Goal: Information Seeking & Learning: Learn about a topic

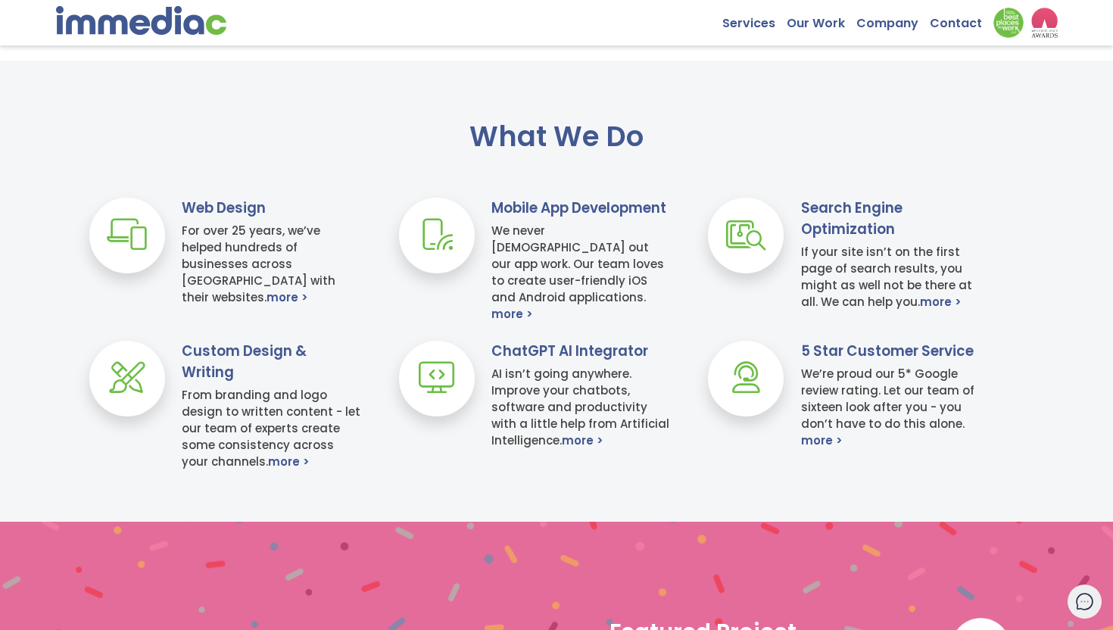
scroll to position [569, 0]
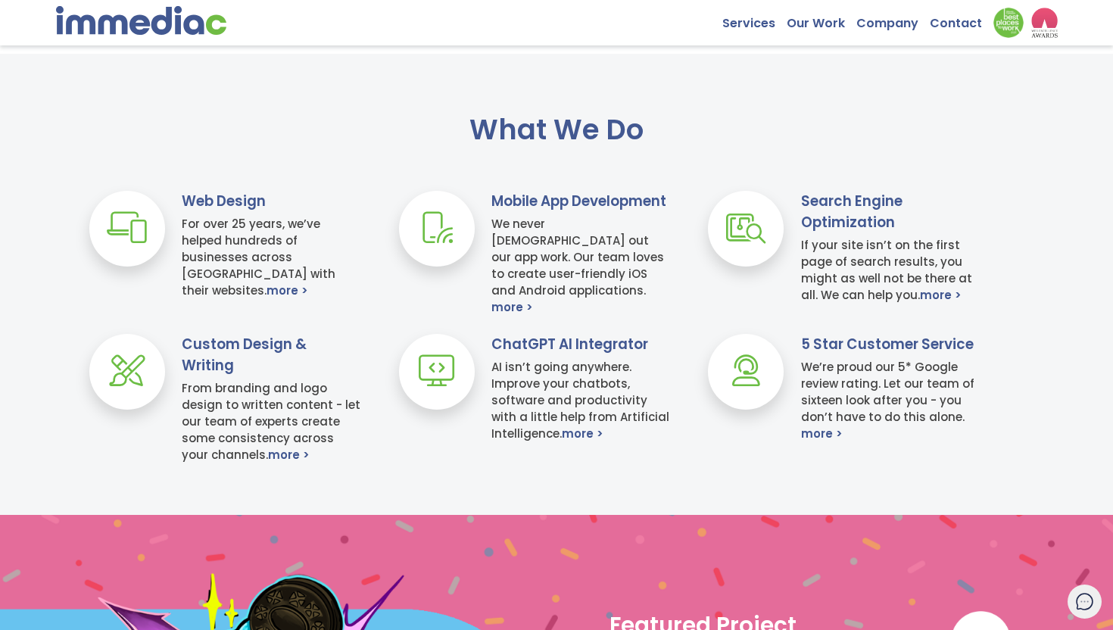
click at [564, 195] on h3 "Mobile App Development" at bounding box center [580, 201] width 179 height 21
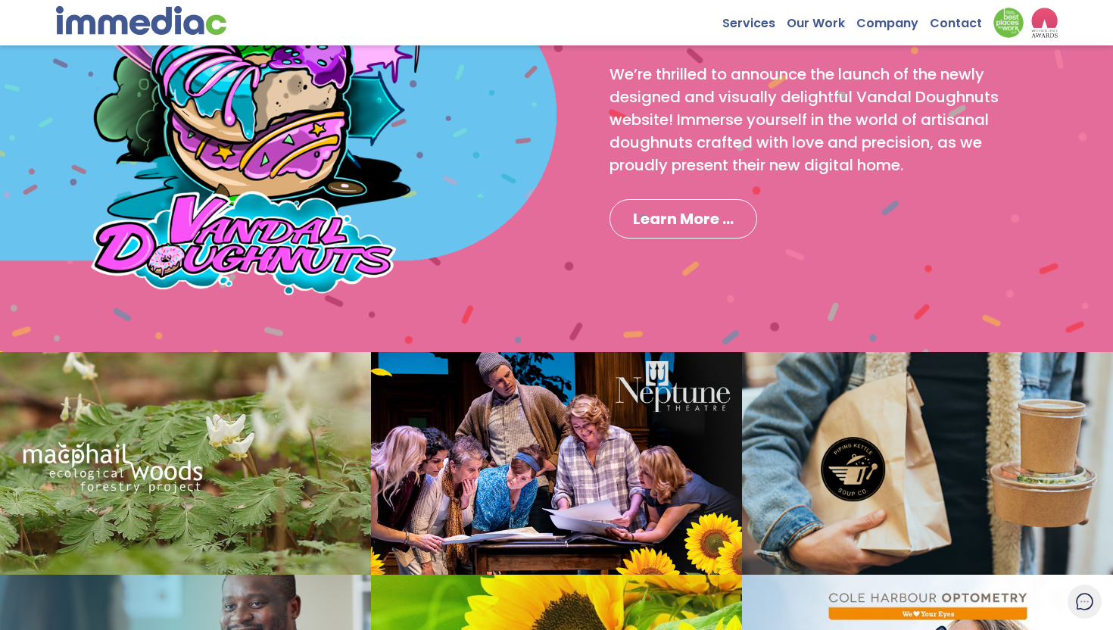
scroll to position [854, 0]
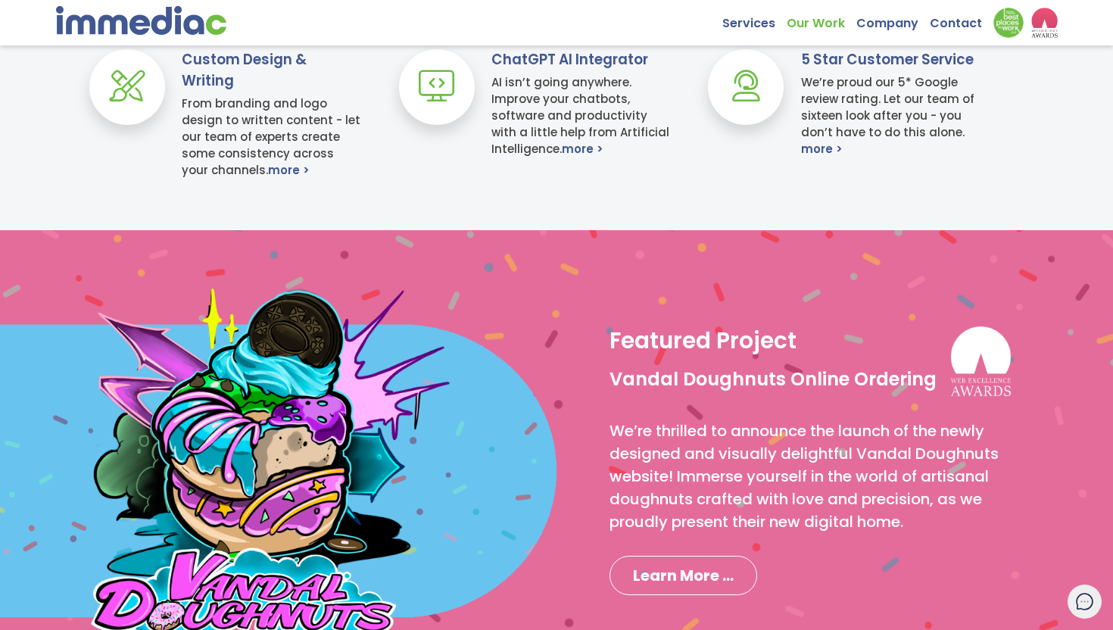
click at [831, 17] on link "Our Work" at bounding box center [822, 19] width 70 height 23
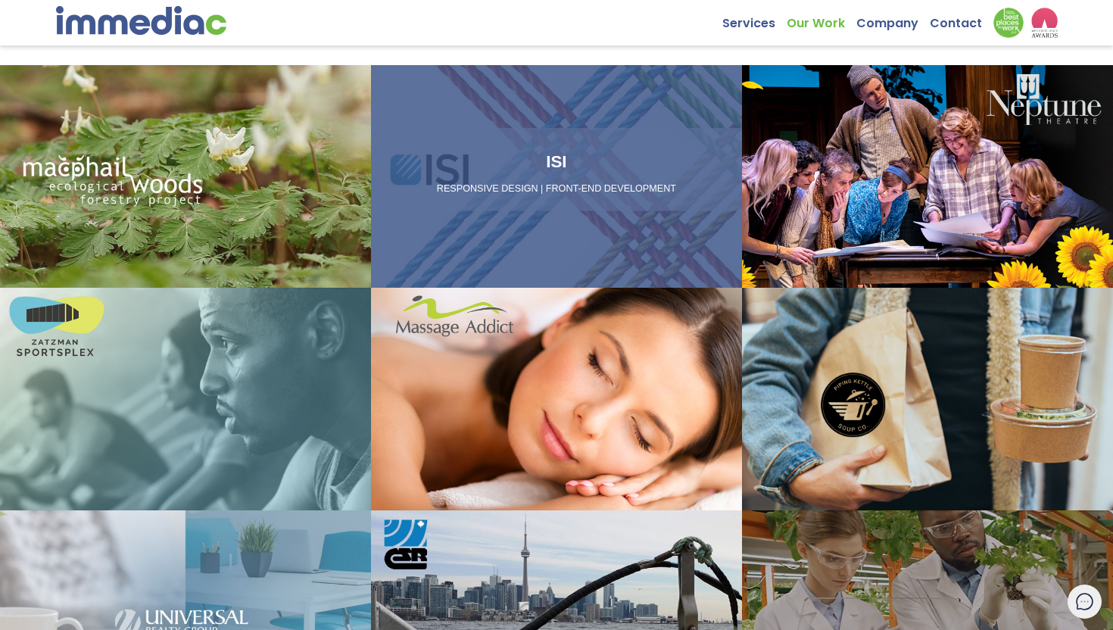
scroll to position [26, 0]
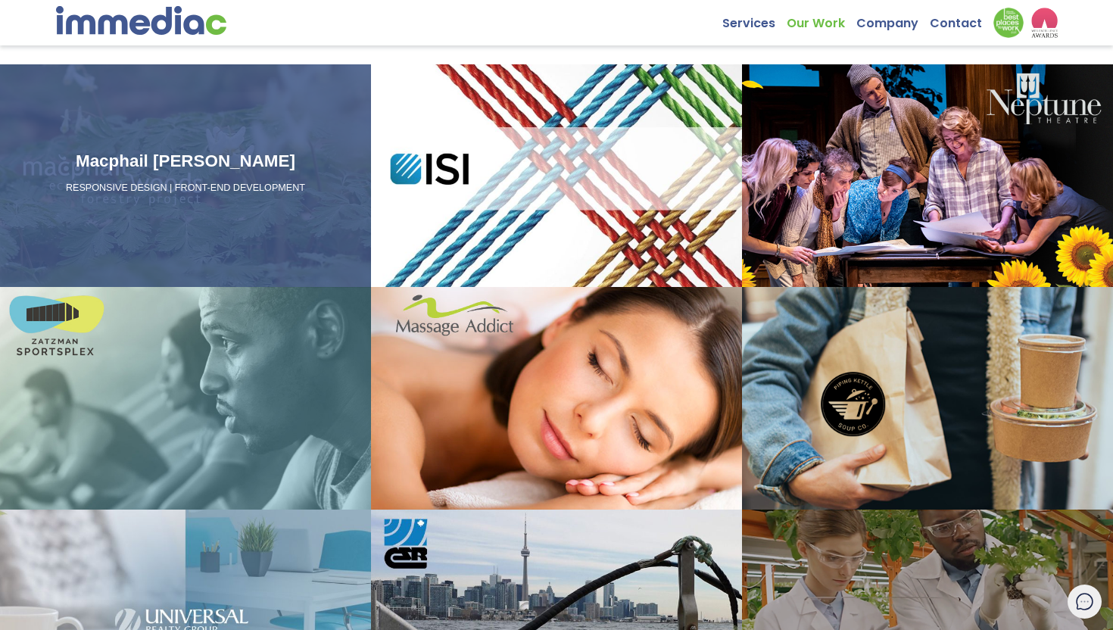
click at [279, 222] on div "Macphail Woods RESPONSIVE DESIGN | FRONT-END DEVELOPMENT" at bounding box center [185, 175] width 371 height 223
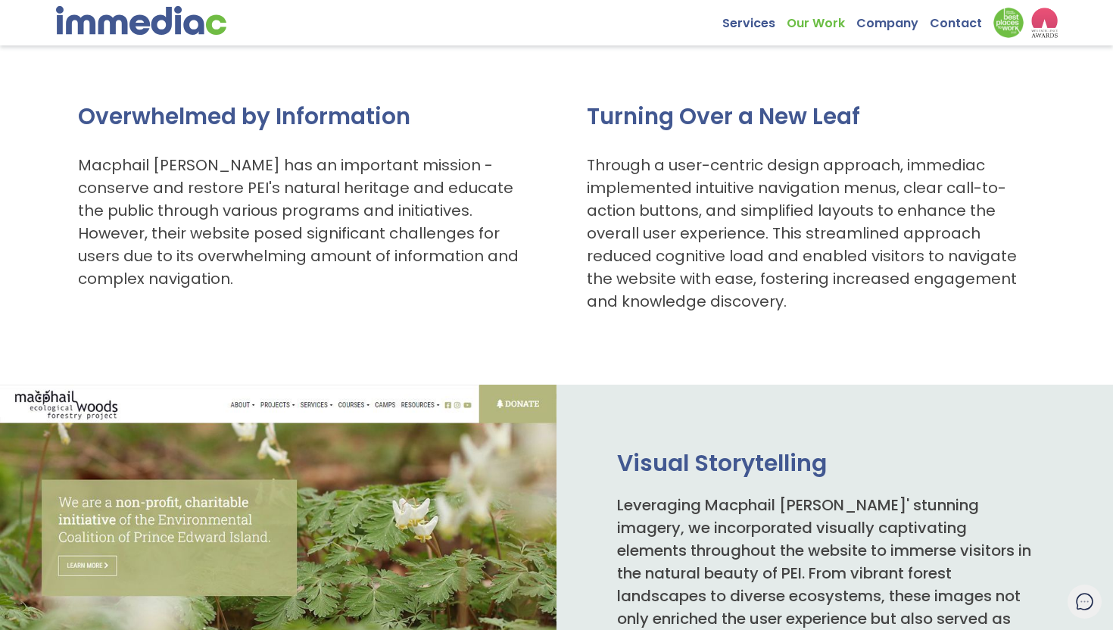
scroll to position [622, 0]
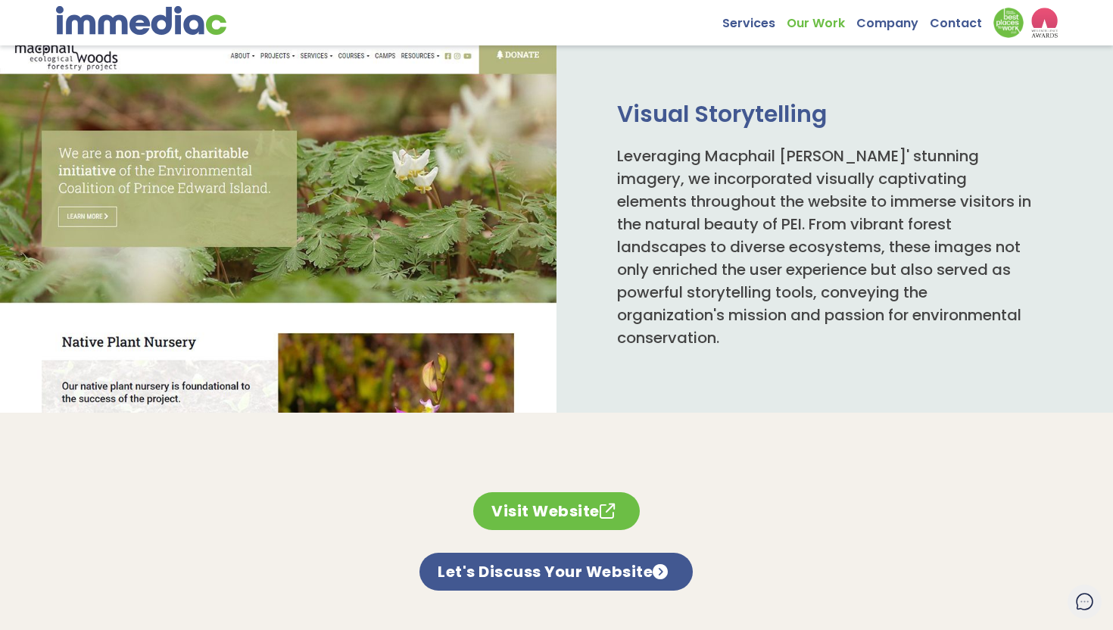
click at [566, 509] on link "Visit Website" at bounding box center [556, 511] width 167 height 38
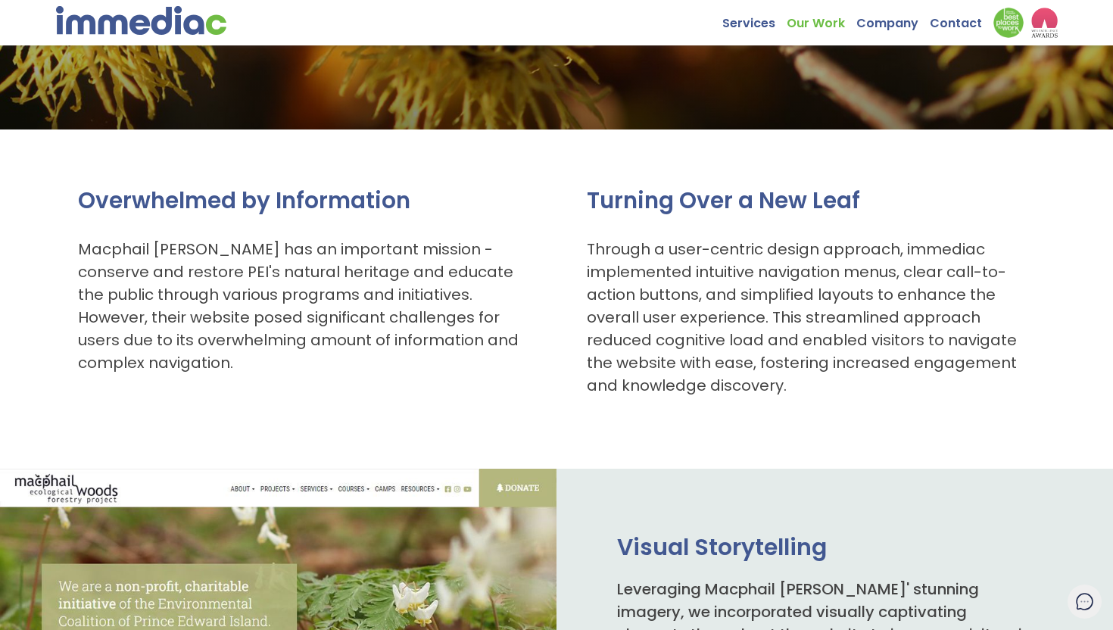
scroll to position [0, 0]
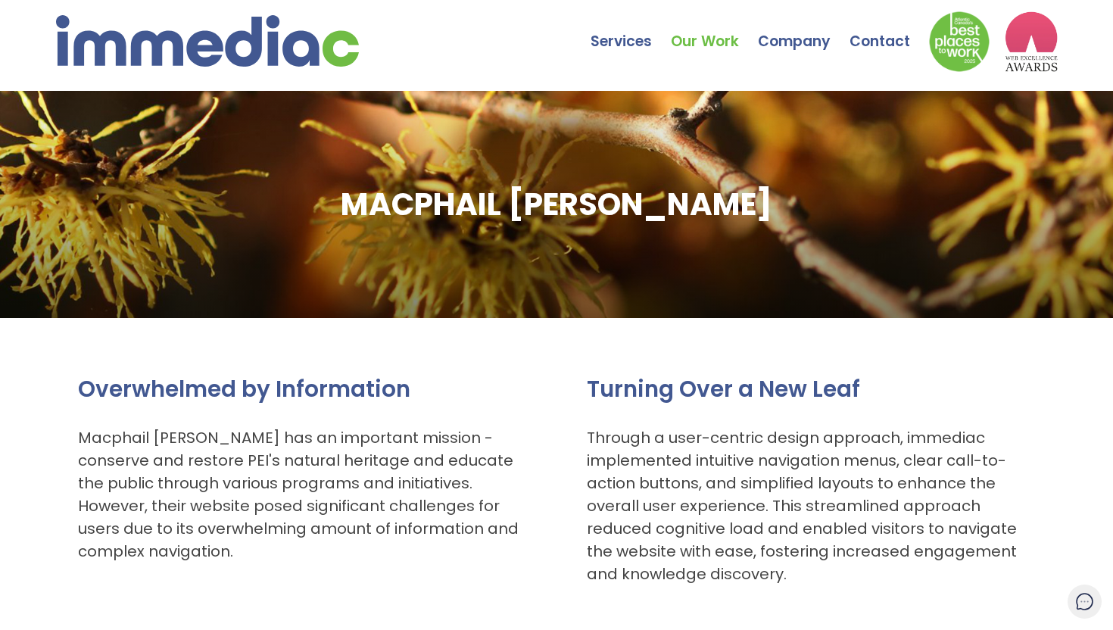
click at [697, 41] on link "Our Work" at bounding box center [714, 30] width 87 height 53
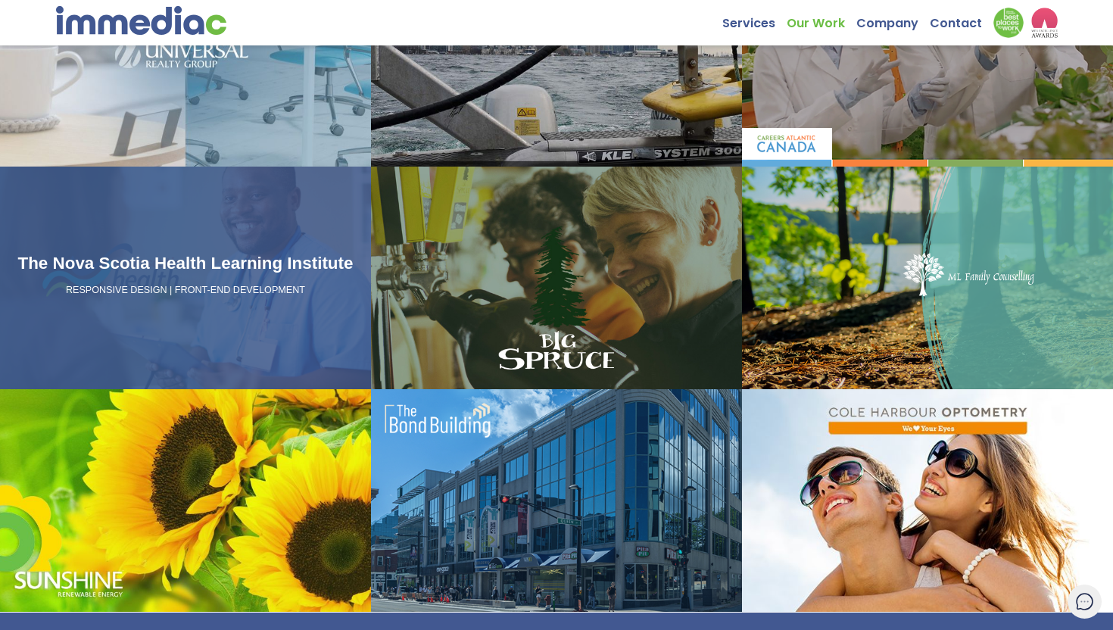
scroll to position [596, 0]
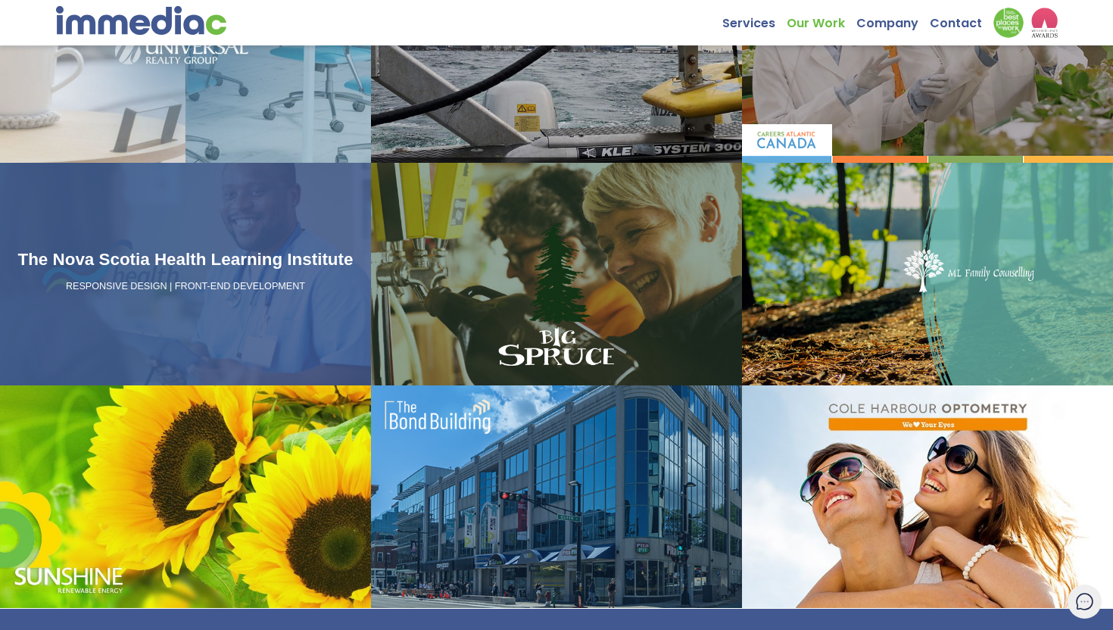
click at [255, 328] on div "The Nova Scotia Health Learning Institute RESPONSIVE DESIGN | FRONT-END DEVELOP…" at bounding box center [185, 274] width 371 height 223
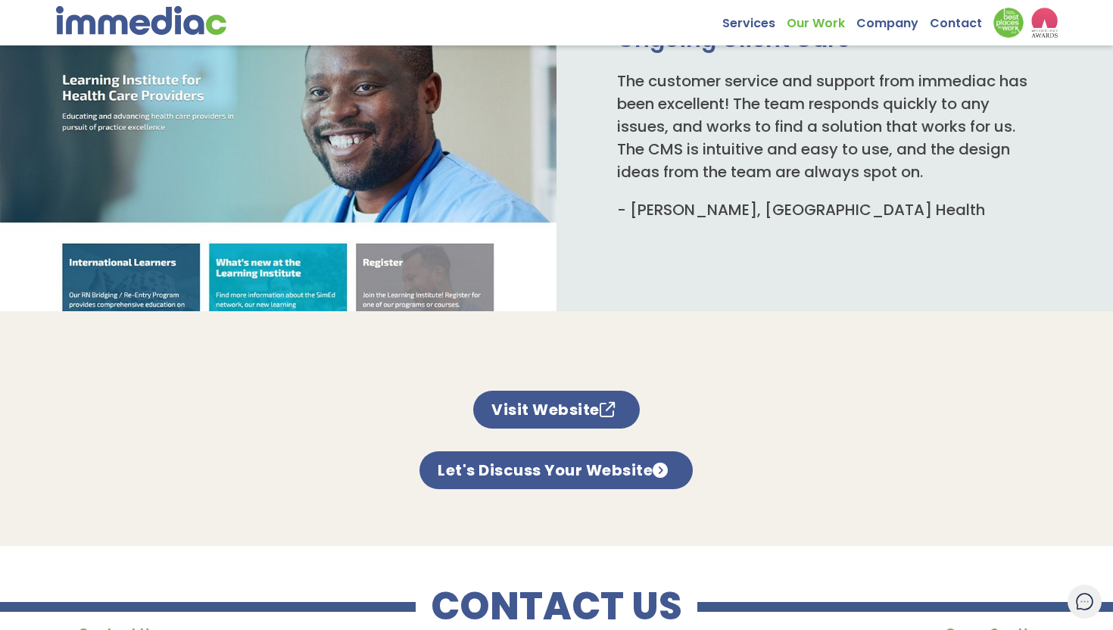
scroll to position [821, 0]
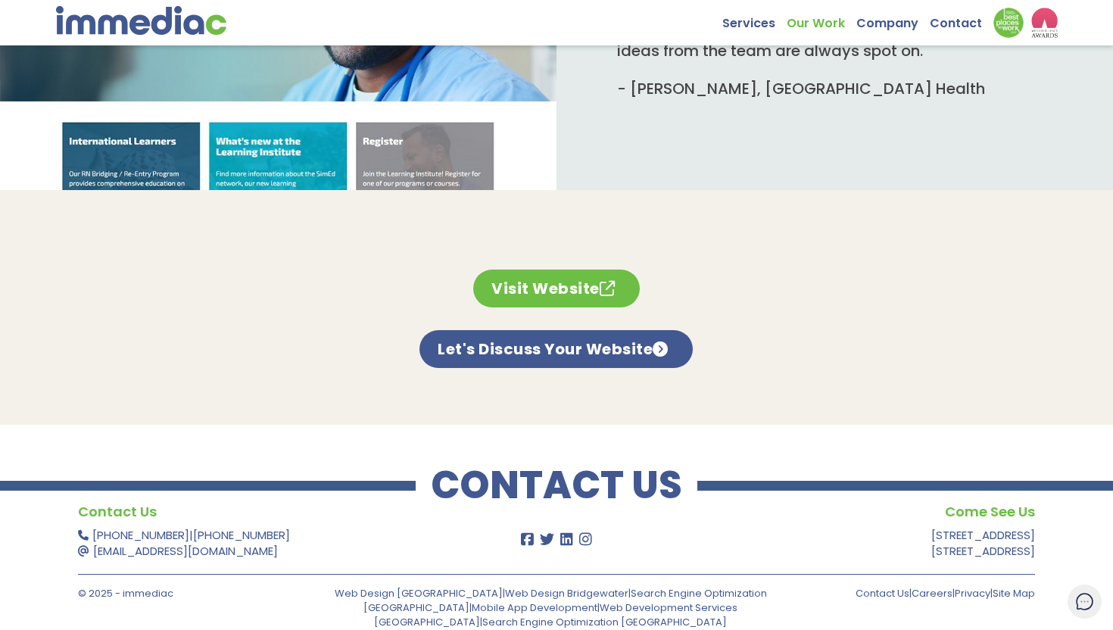
click at [508, 300] on link "Visit Website" at bounding box center [556, 289] width 167 height 38
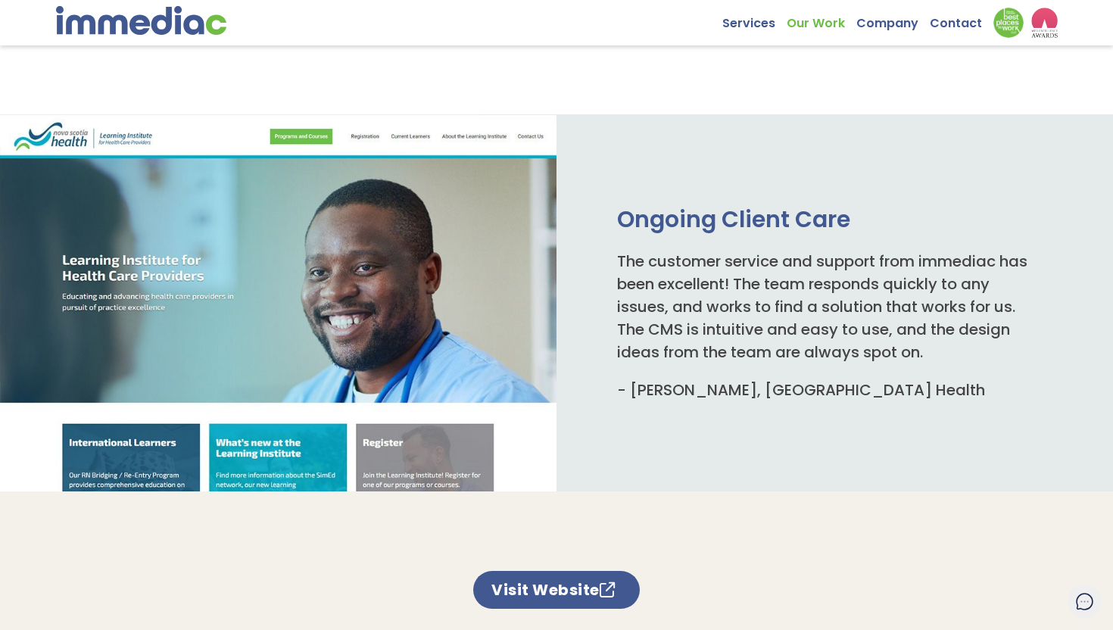
scroll to position [0, 0]
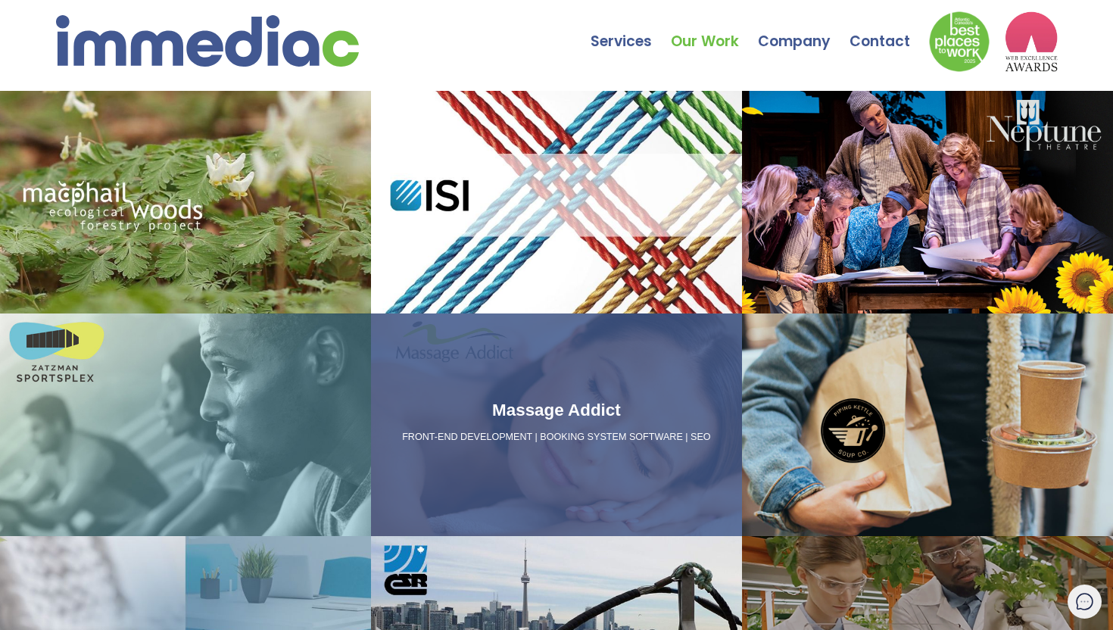
click at [538, 497] on div "Massage Addict FRONT-END DEVELOPMENT | BOOKING SYSTEM SOFTWARE | SEO" at bounding box center [556, 424] width 371 height 223
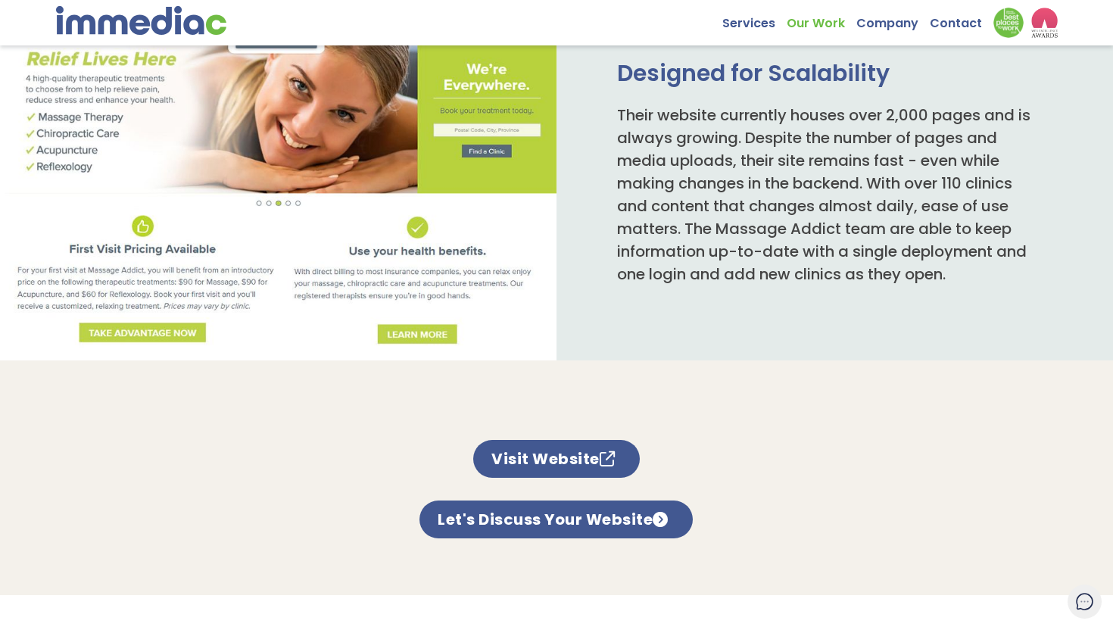
scroll to position [928, 0]
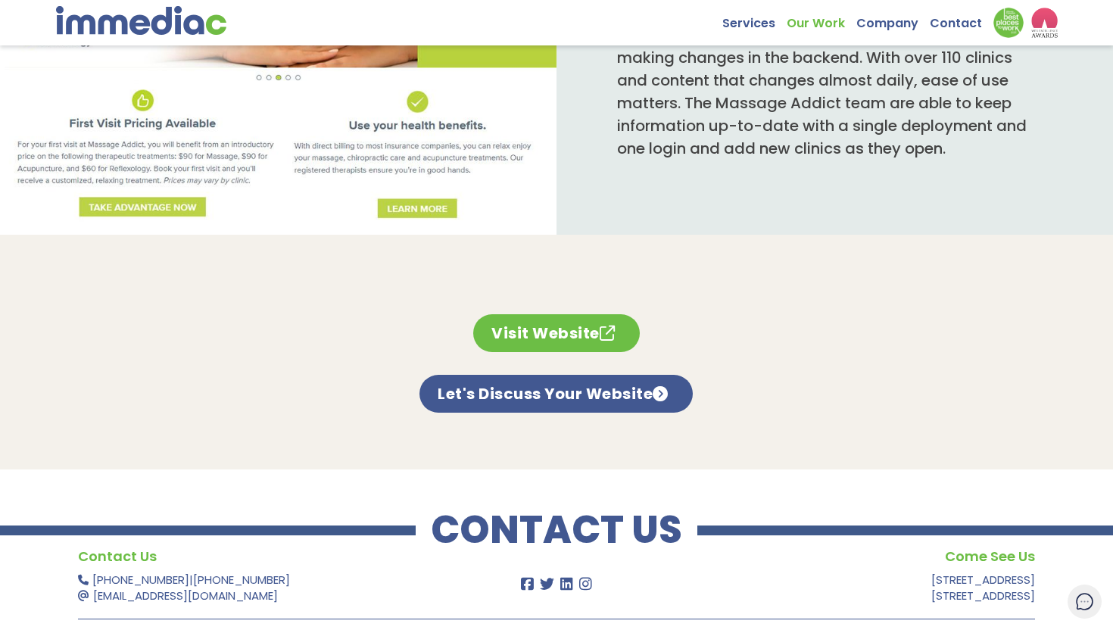
click at [547, 338] on link "Visit Website" at bounding box center [556, 333] width 167 height 38
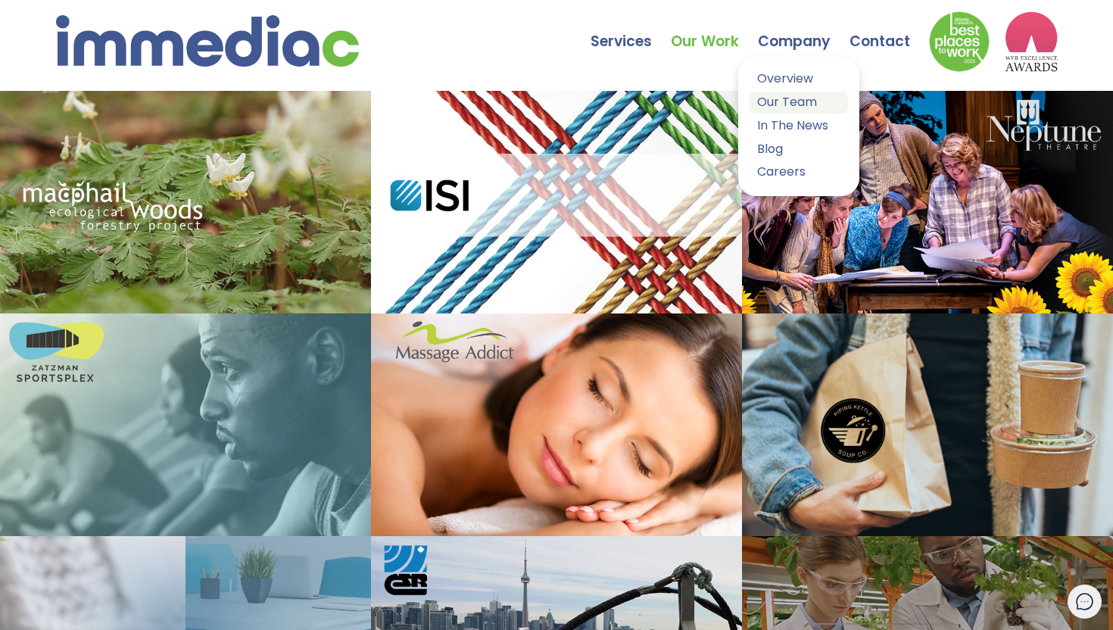
click at [775, 104] on link "Our Team" at bounding box center [799, 103] width 98 height 22
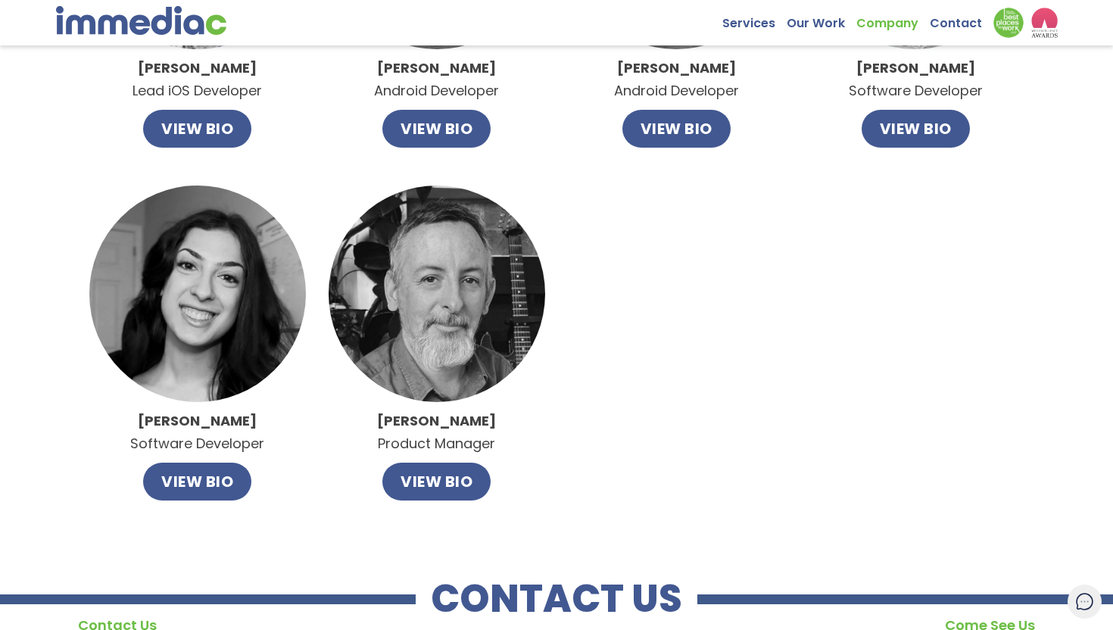
scroll to position [1153, 0]
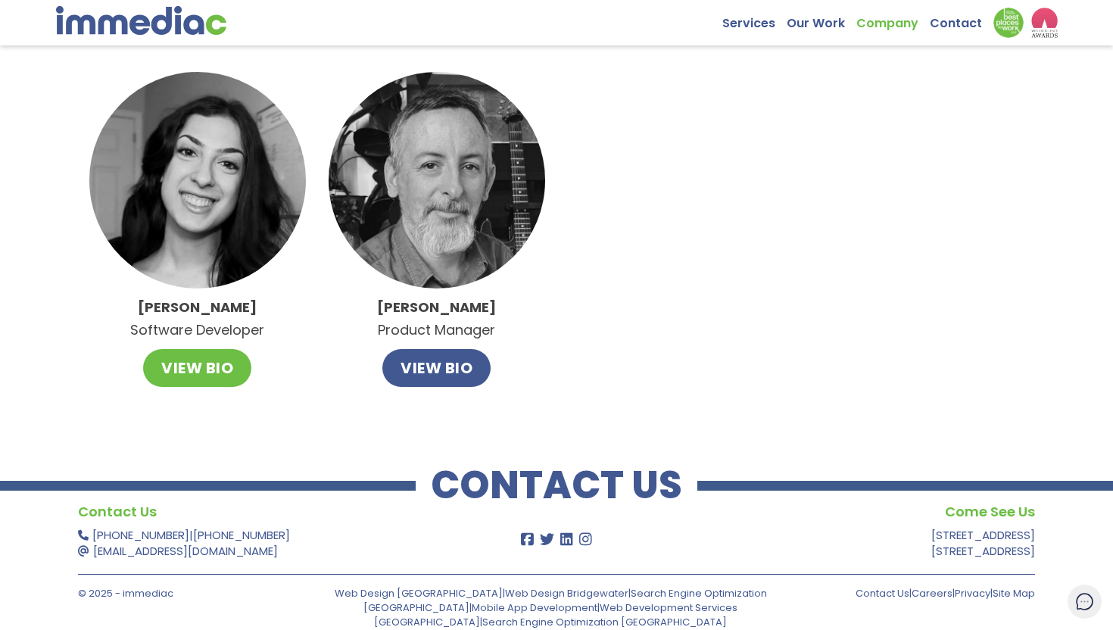
click at [198, 375] on button "VIEW BIO" at bounding box center [197, 368] width 108 height 38
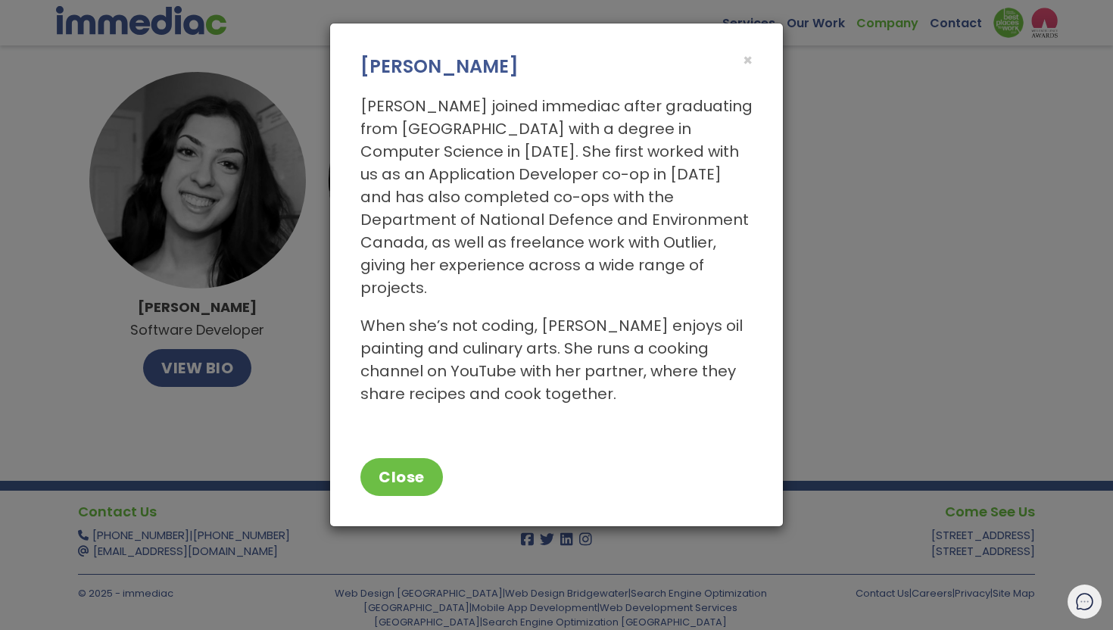
drag, startPoint x: 555, startPoint y: 61, endPoint x: 356, endPoint y: 68, distance: 199.3
click at [354, 67] on div "× [PERSON_NAME]" at bounding box center [556, 51] width 453 height 56
copy h3 "[PERSON_NAME]"
click at [823, 113] on div "× [PERSON_NAME] [PERSON_NAME] joined immediac after graduating from [GEOGRAPHIC…" at bounding box center [556, 315] width 1113 height 630
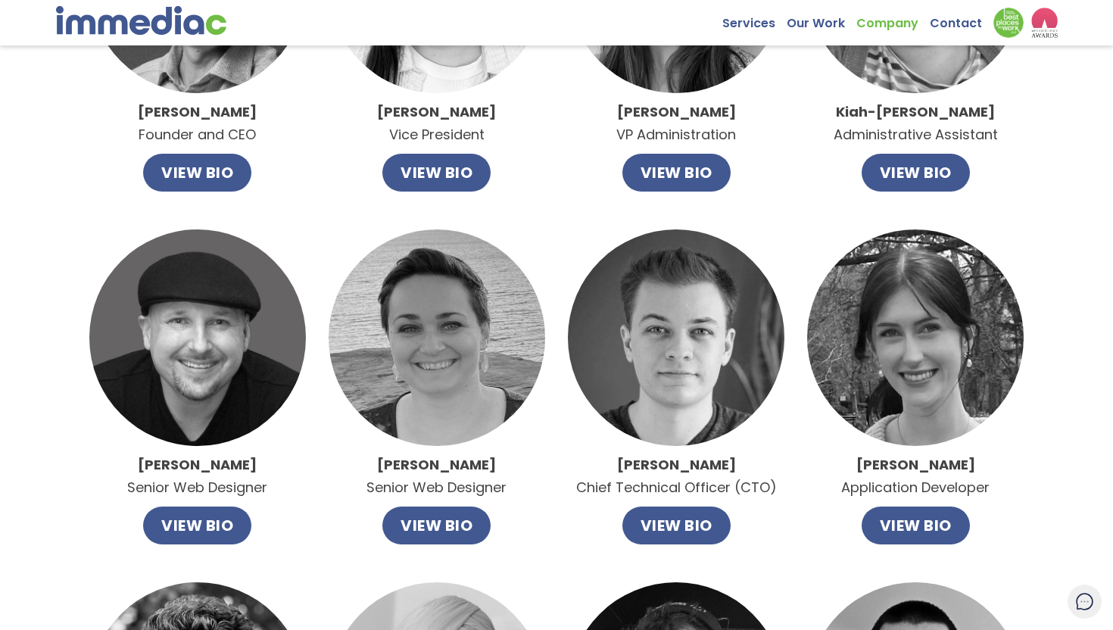
scroll to position [243, 0]
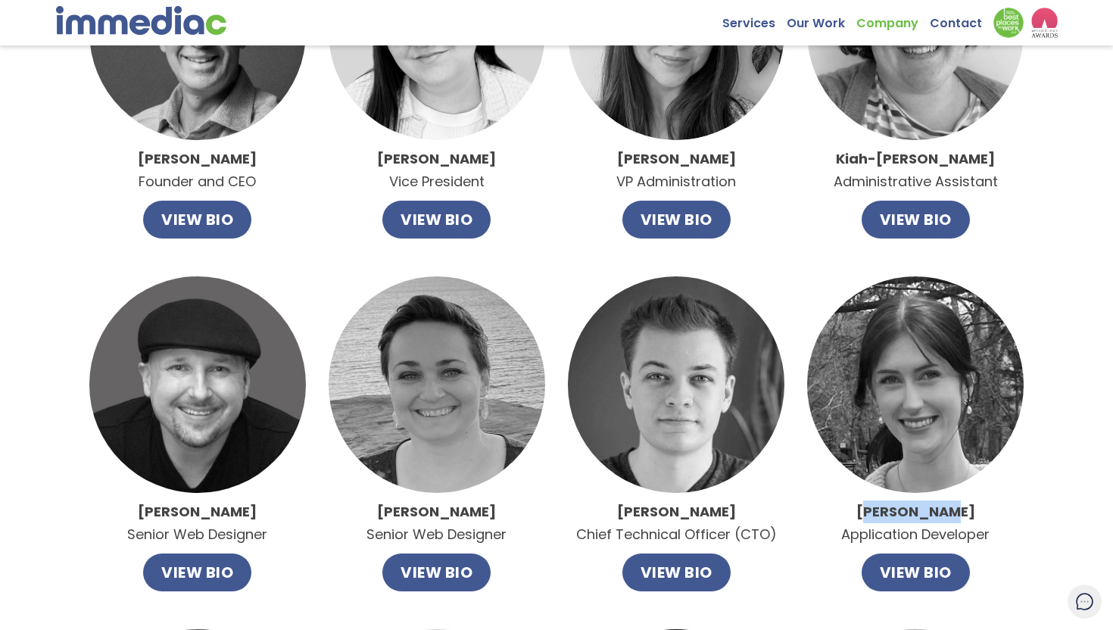
drag, startPoint x: 972, startPoint y: 522, endPoint x: 882, endPoint y: 519, distance: 90.1
click at [882, 520] on p "Ellen Lewis Application Developer" at bounding box center [915, 522] width 148 height 45
drag, startPoint x: 725, startPoint y: 513, endPoint x: 616, endPoint y: 513, distance: 109.0
click at [616, 513] on p "Daniel Stout Chief Technical Officer (CTO)" at bounding box center [676, 522] width 201 height 45
copy strong "Daniel Stout"
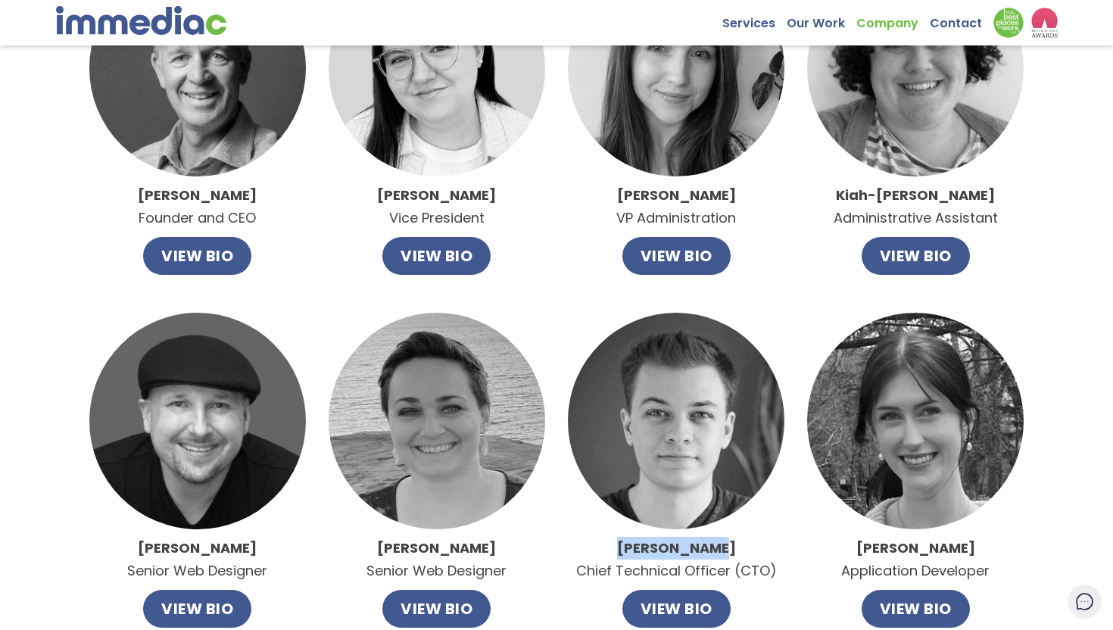
scroll to position [0, 0]
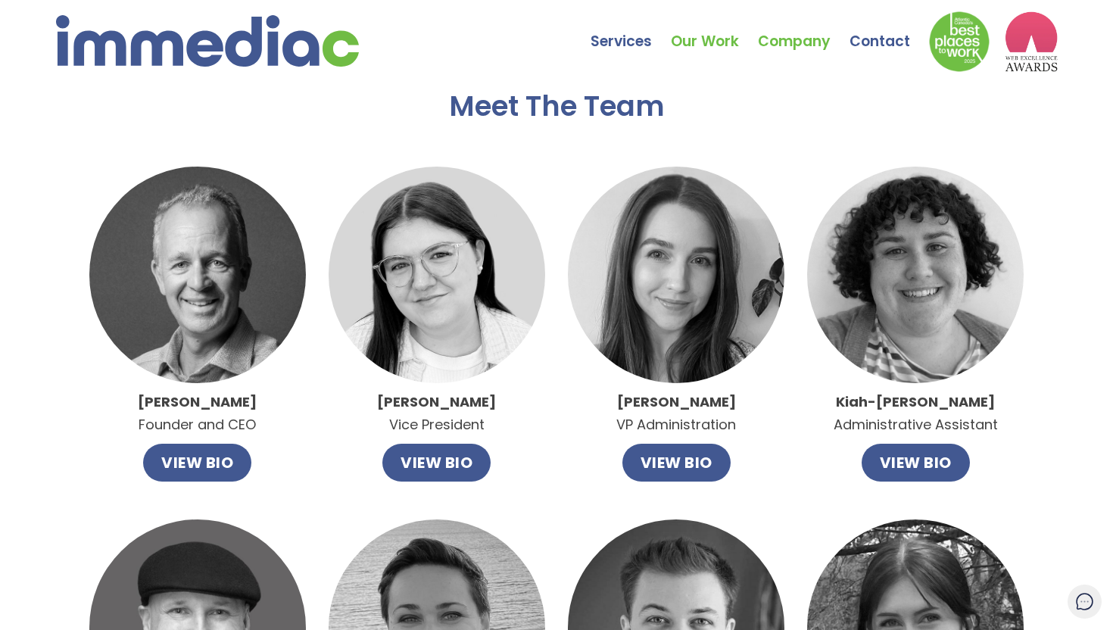
click at [714, 42] on link "Our Work" at bounding box center [714, 30] width 87 height 53
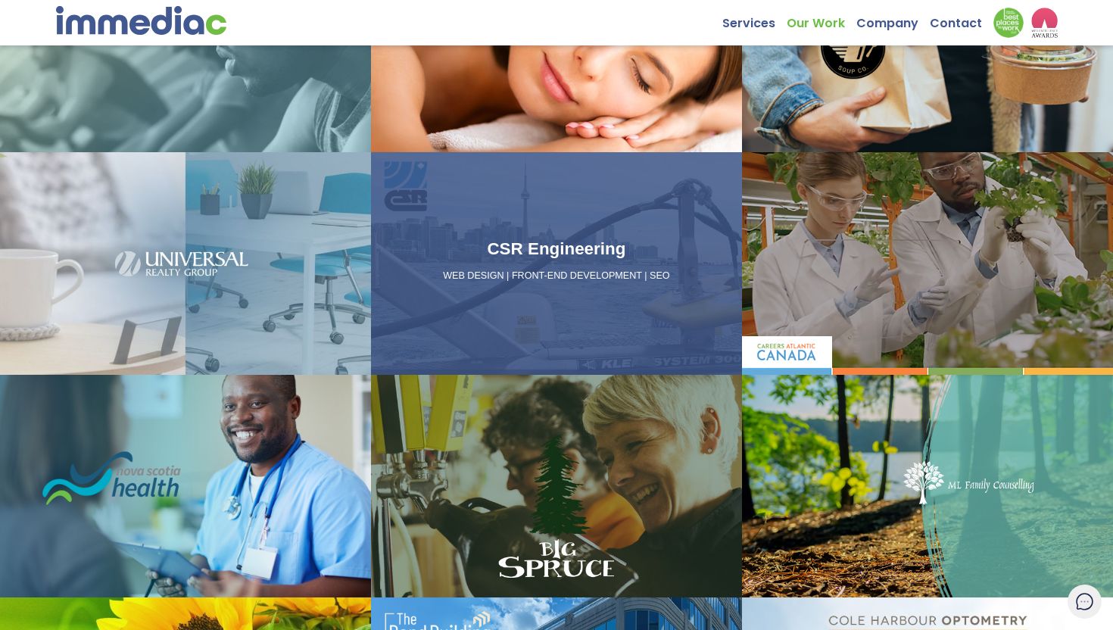
scroll to position [39, 0]
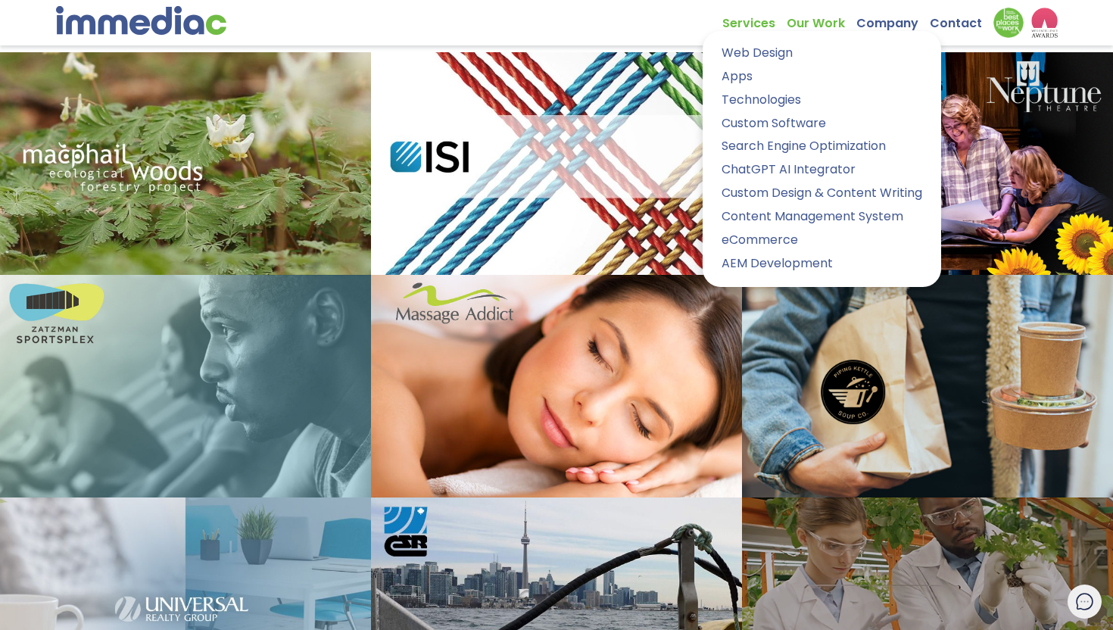
click at [740, 23] on link "Services" at bounding box center [754, 19] width 64 height 23
click at [741, 81] on link "Apps" at bounding box center [822, 77] width 216 height 22
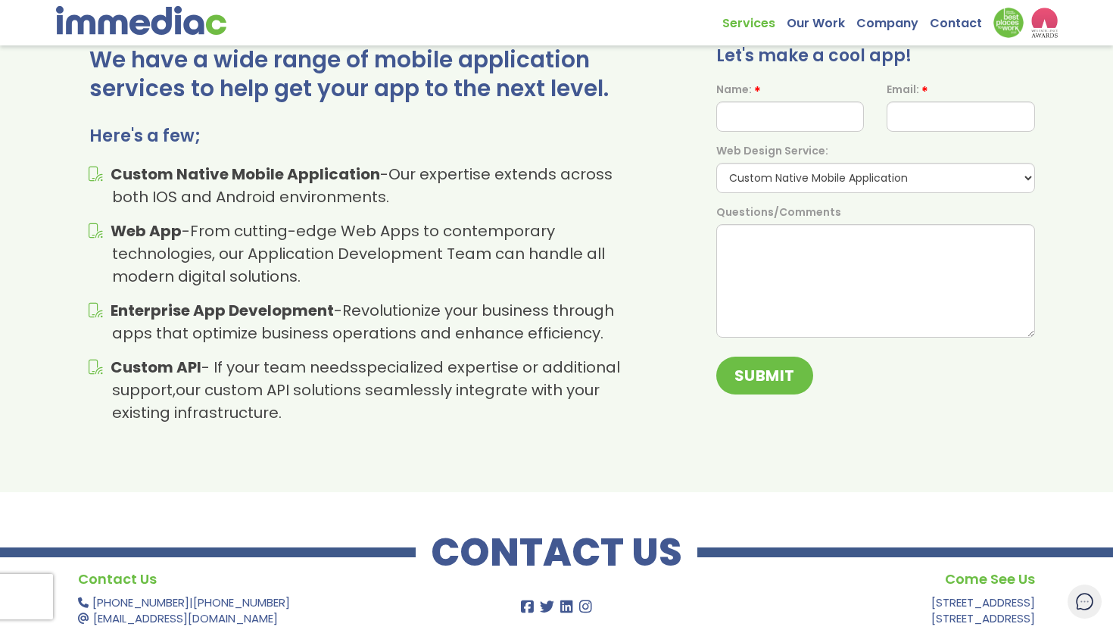
scroll to position [1625, 0]
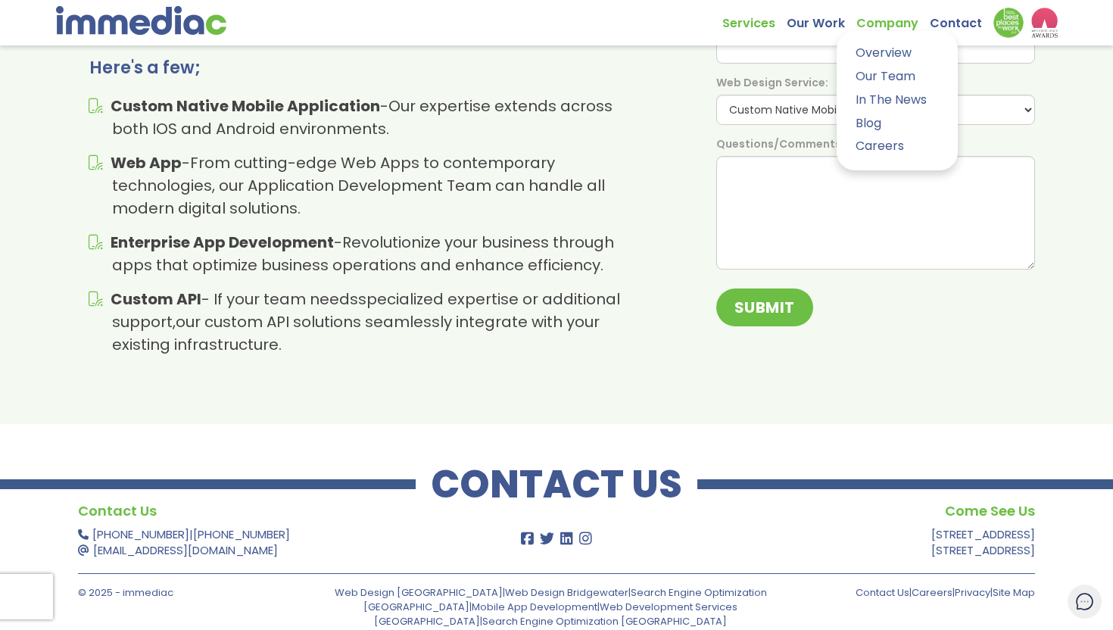
click at [896, 23] on link "Company" at bounding box center [892, 19] width 73 height 23
click at [874, 106] on link "In The News" at bounding box center [897, 100] width 98 height 22
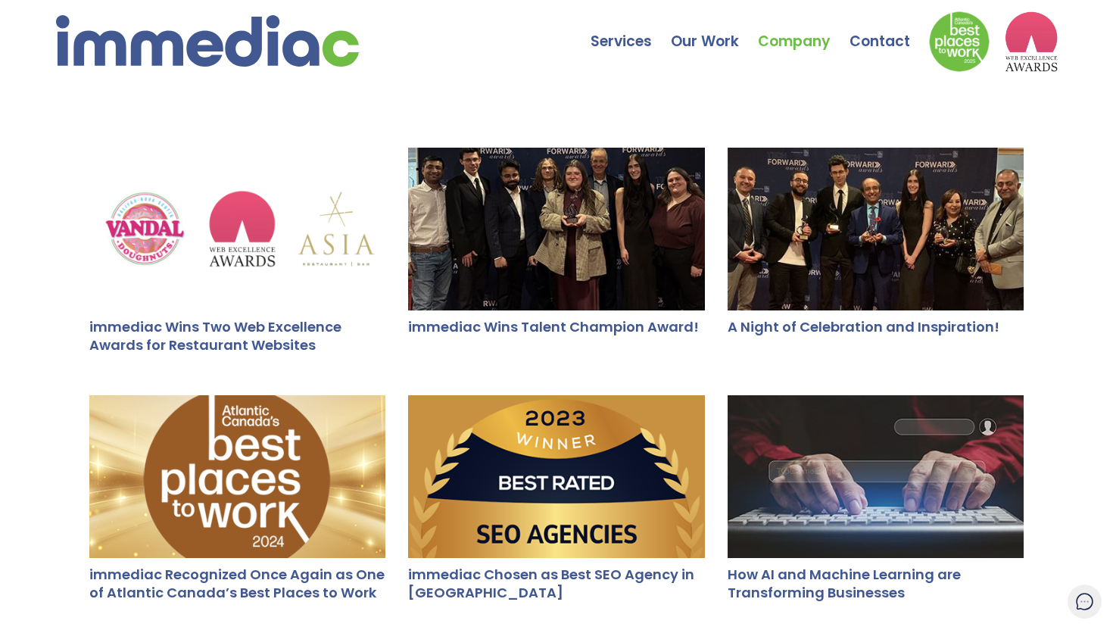
click at [875, 58] on ul "Services Web Design Apps Technologies Custom Software Search Engine Optimizatio…" at bounding box center [824, 38] width 467 height 68
click at [870, 42] on link "Contact" at bounding box center [888, 30] width 79 height 53
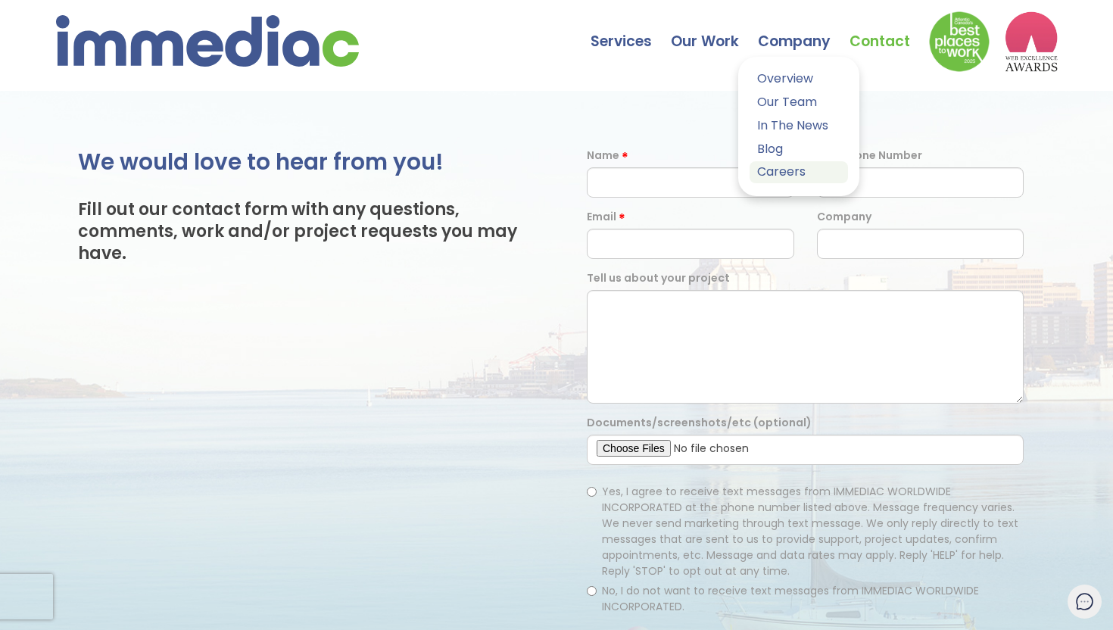
click at [787, 171] on link "Careers" at bounding box center [799, 172] width 98 height 22
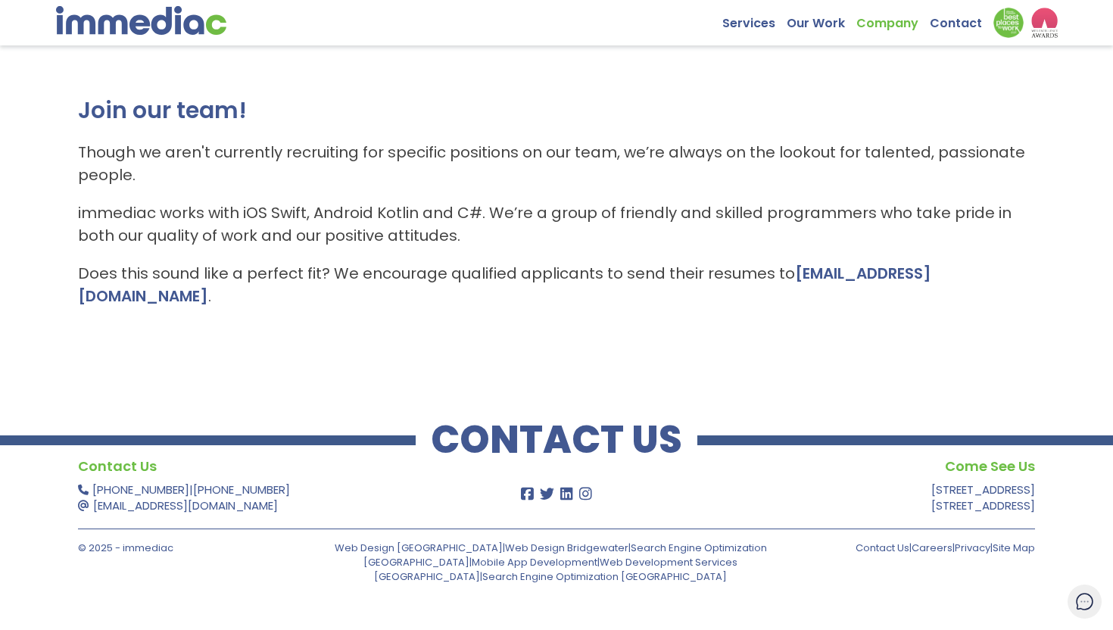
scroll to position [91, 0]
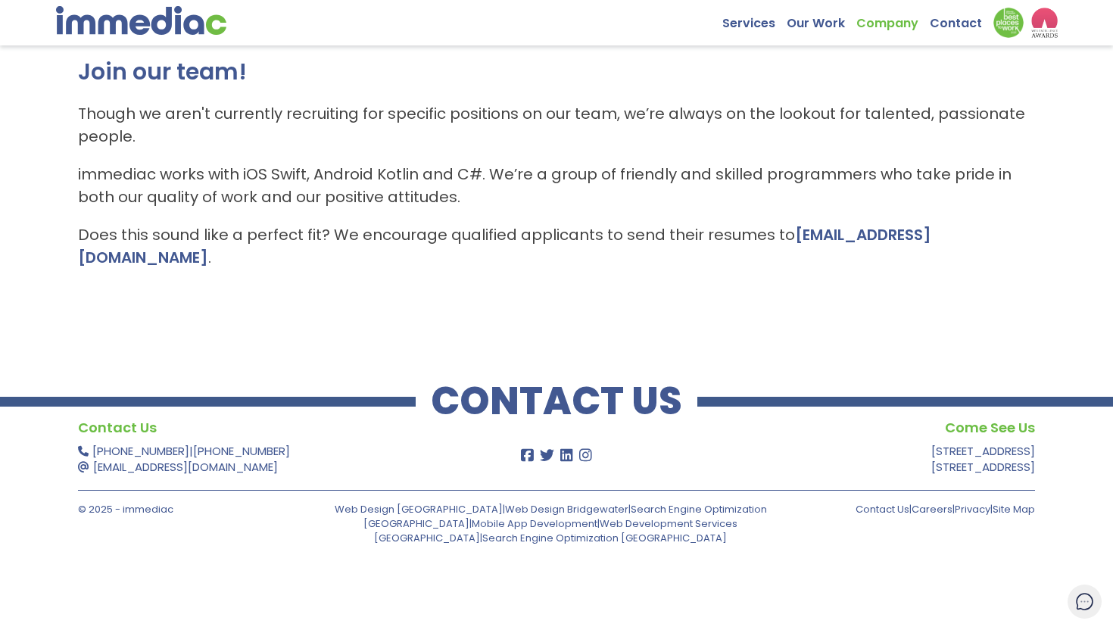
drag, startPoint x: 265, startPoint y: 164, endPoint x: 342, endPoint y: 270, distance: 130.5
click at [342, 270] on div "Join our team! Though we aren't currently recruiting for specific positions on …" at bounding box center [556, 170] width 1113 height 341
click at [424, 239] on p "Does this sound like a perfect fit? We encourage qualified applicants to send t…" at bounding box center [556, 245] width 957 height 45
drag, startPoint x: 443, startPoint y: 176, endPoint x: 991, endPoint y: 260, distance: 554.5
click at [991, 260] on div "Join our team! Though we aren't currently recruiting for specific positions on …" at bounding box center [556, 170] width 1113 height 341
